Goal: Check status: Check status

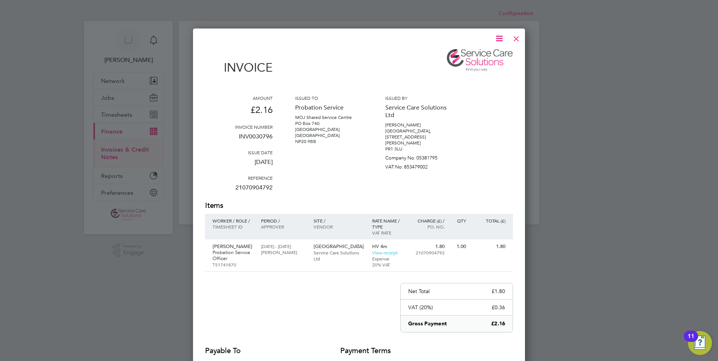
scroll to position [400, 332]
click at [518, 36] on div at bounding box center [517, 37] width 14 height 14
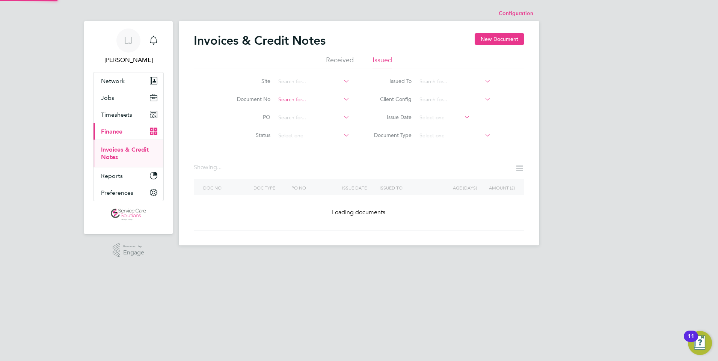
click at [303, 100] on input at bounding box center [313, 100] width 74 height 11
paste input "INV0031536"
type input "INV0031536"
click at [313, 109] on li "INV0031536" at bounding box center [312, 110] width 75 height 10
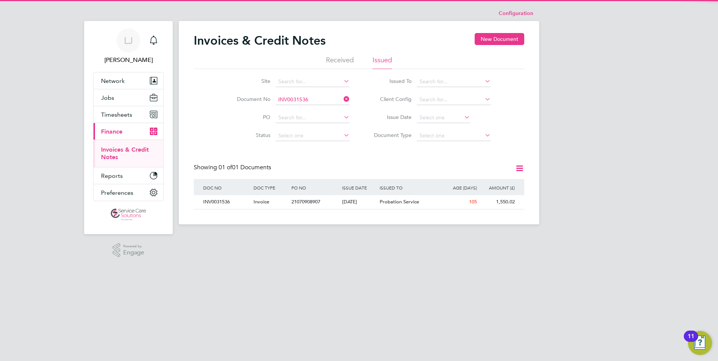
scroll to position [14, 63]
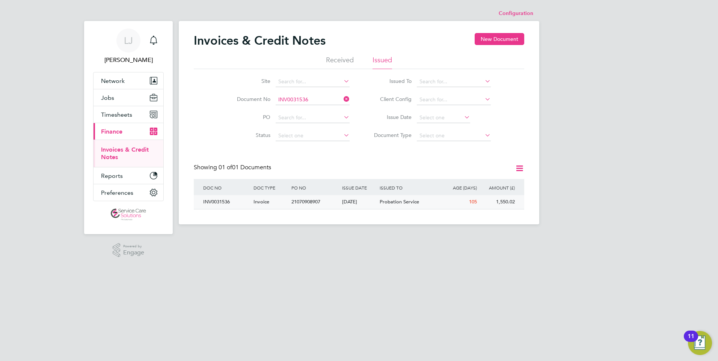
click at [418, 200] on span "Probation Service" at bounding box center [399, 202] width 39 height 6
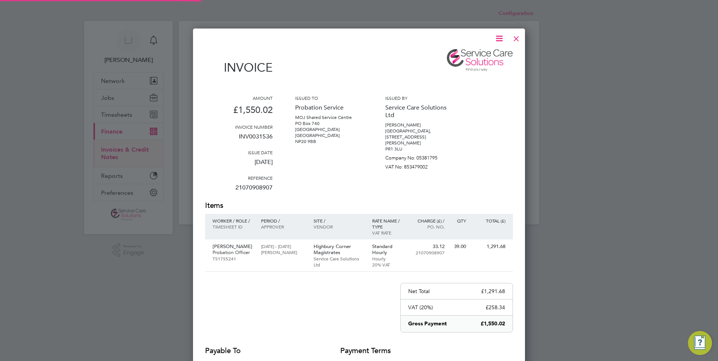
scroll to position [400, 332]
click at [518, 38] on div at bounding box center [517, 37] width 14 height 14
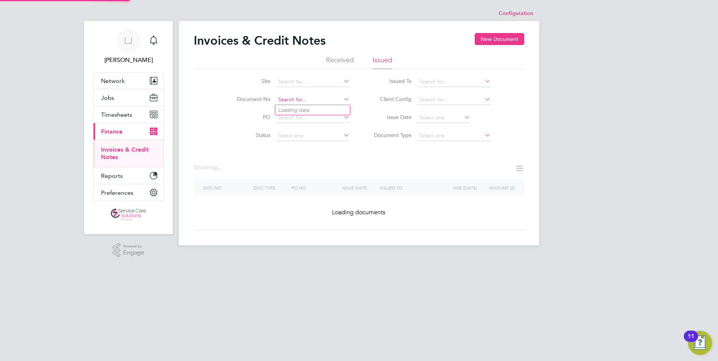
click at [299, 100] on input at bounding box center [313, 100] width 74 height 11
paste input "INV0031760"
type input "INV0031760"
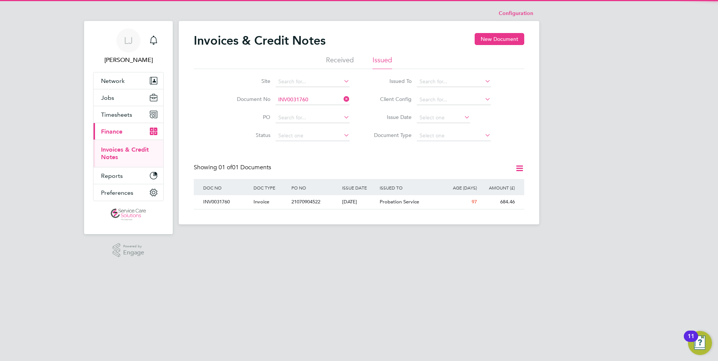
scroll to position [14, 63]
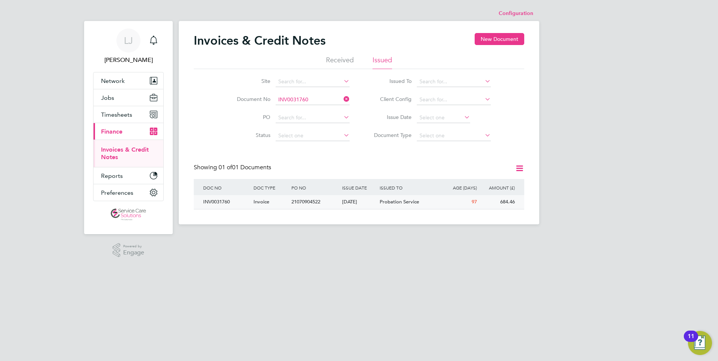
click at [368, 206] on div "[DATE]" at bounding box center [359, 202] width 38 height 14
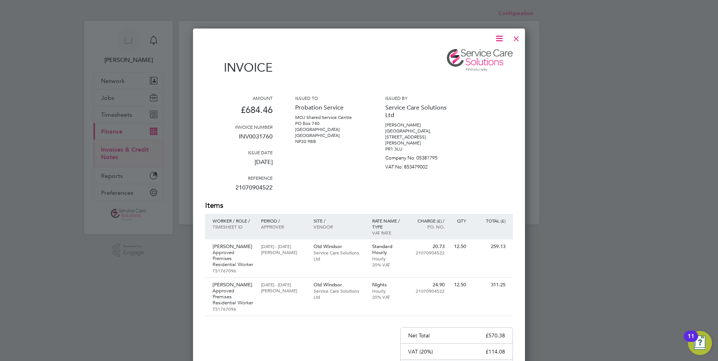
click at [359, 180] on div "Issued to Probation Service MOJ Shared Service Centre PO Box 740 [GEOGRAPHIC_DA…" at bounding box center [329, 148] width 68 height 106
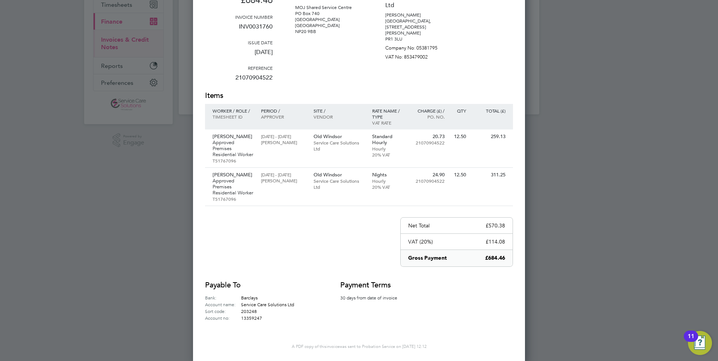
scroll to position [35, 0]
